Goal: Information Seeking & Learning: Learn about a topic

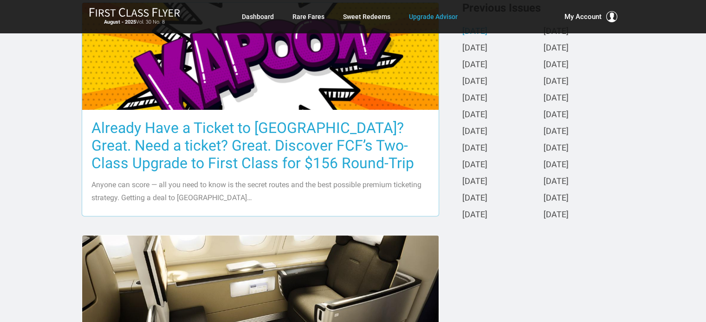
scroll to position [241, 0]
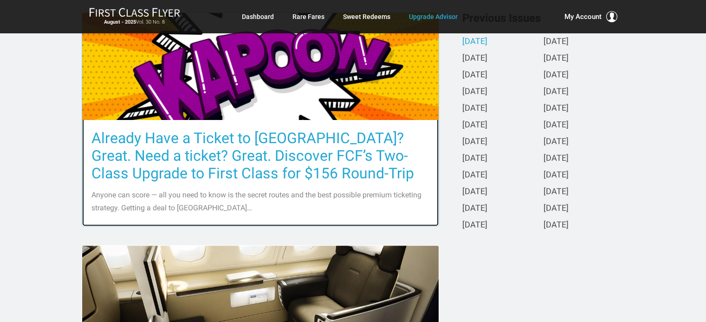
click at [116, 149] on h3 "Already Have a Ticket to [GEOGRAPHIC_DATA]? Great. Need a ticket? Great. Discov…" at bounding box center [260, 155] width 338 height 53
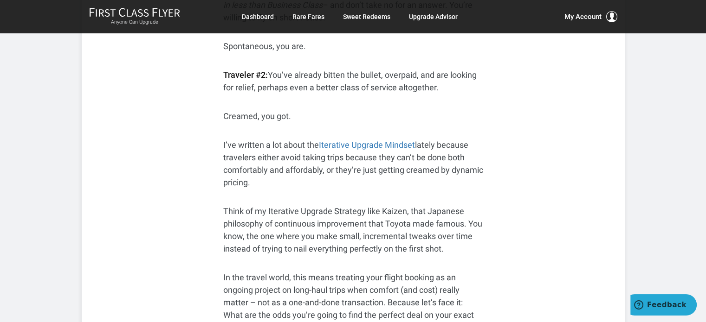
scroll to position [557, 0]
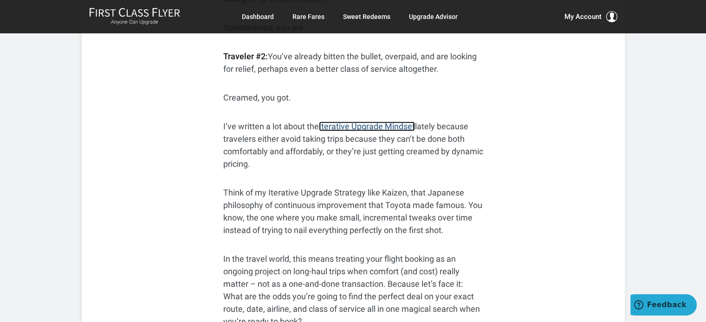
click at [329, 122] on link "Iterative Upgrade Mindset" at bounding box center [367, 127] width 96 height 10
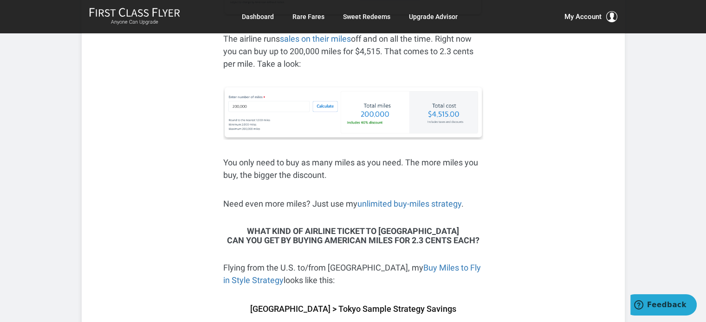
scroll to position [1986, 0]
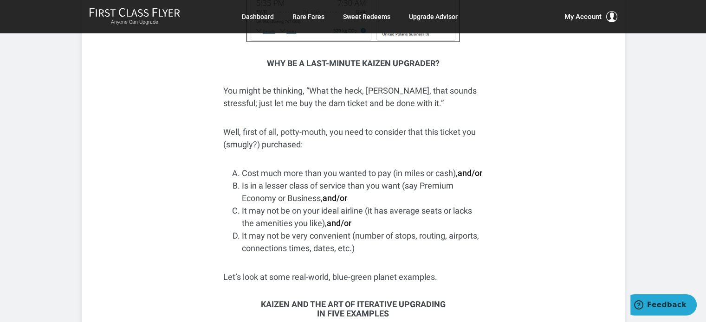
scroll to position [1893, 0]
